Goal: Information Seeking & Learning: Learn about a topic

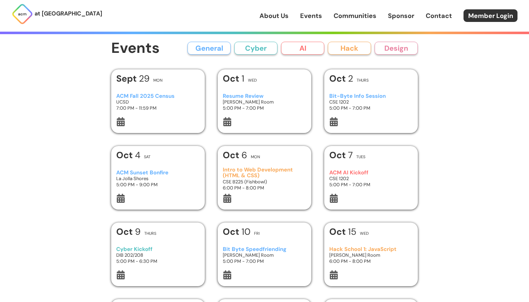
click at [254, 99] on h3 "[PERSON_NAME] Room" at bounding box center [265, 102] width 84 height 6
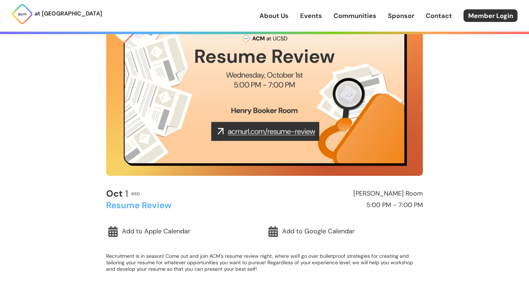
scroll to position [75, 0]
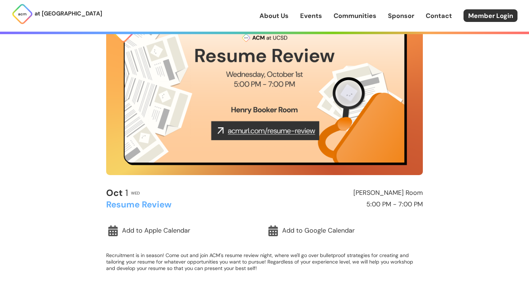
click at [258, 127] on img at bounding box center [264, 86] width 317 height 178
click at [310, 129] on img at bounding box center [264, 86] width 317 height 178
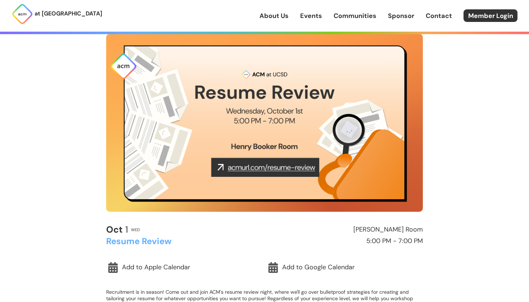
scroll to position [38, 0]
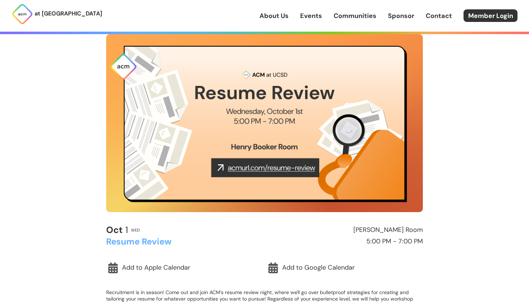
click at [310, 129] on img at bounding box center [264, 123] width 317 height 178
drag, startPoint x: 230, startPoint y: 146, endPoint x: 235, endPoint y: 146, distance: 5.4
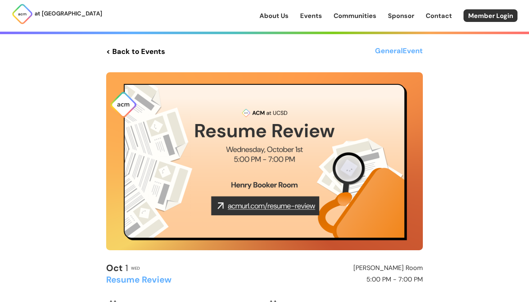
scroll to position [0, 0]
click at [392, 49] on h3 "General Event" at bounding box center [399, 51] width 48 height 13
click at [309, 11] on link "Events" at bounding box center [311, 15] width 22 height 9
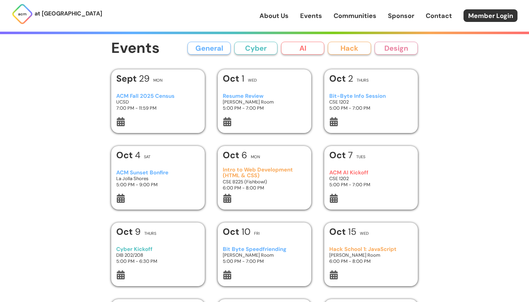
click at [297, 49] on button "AI" at bounding box center [302, 48] width 43 height 13
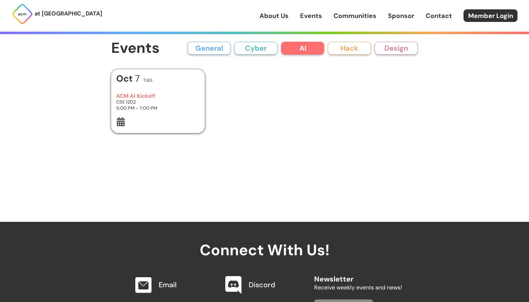
click at [265, 51] on button "Cyber" at bounding box center [255, 48] width 43 height 13
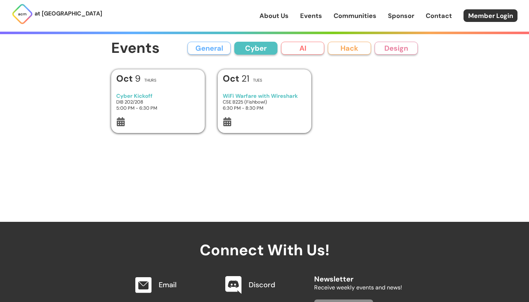
click at [230, 50] on div "General Cyber AI Hack Design" at bounding box center [303, 48] width 230 height 13
click at [221, 50] on button "General" at bounding box center [209, 48] width 43 height 13
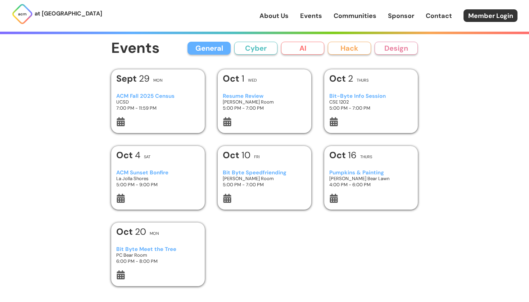
click at [269, 45] on button "Cyber" at bounding box center [255, 48] width 43 height 13
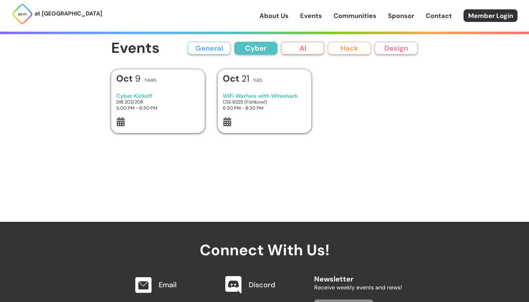
click at [305, 44] on button "AI" at bounding box center [302, 48] width 43 height 13
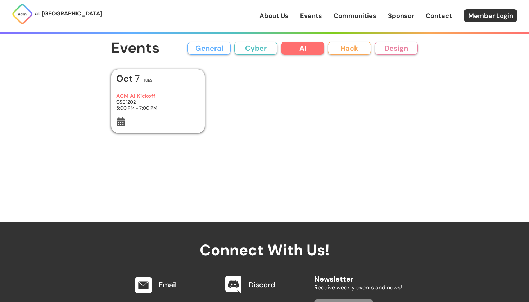
click at [371, 44] on button "Hack" at bounding box center [349, 48] width 43 height 13
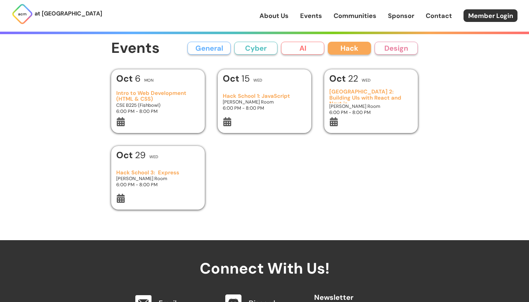
click at [386, 44] on button "Design" at bounding box center [396, 48] width 43 height 13
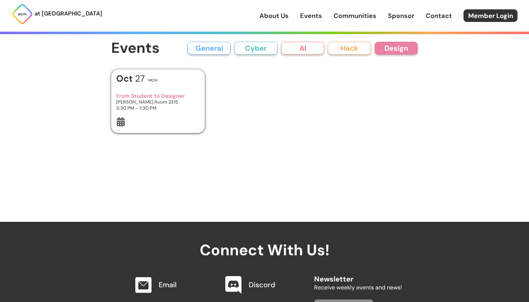
click at [284, 50] on button "AI" at bounding box center [302, 48] width 43 height 13
